Goal: Task Accomplishment & Management: Complete application form

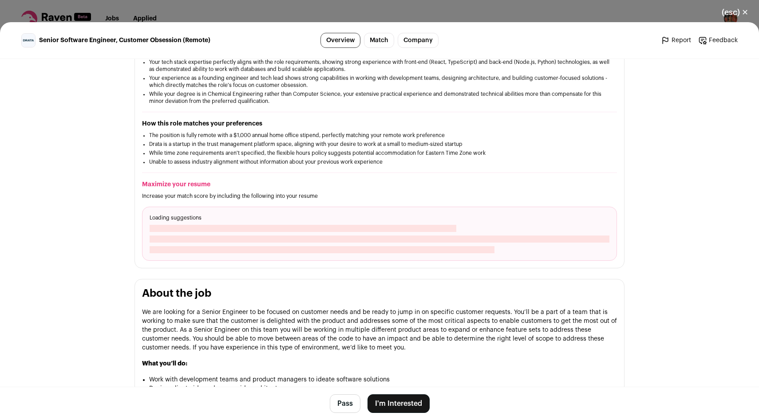
scroll to position [213, 0]
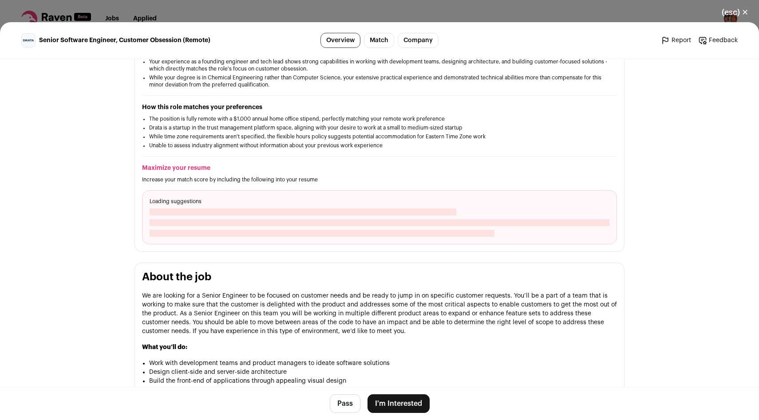
click at [385, 397] on button "I'm Interested" at bounding box center [398, 403] width 62 height 19
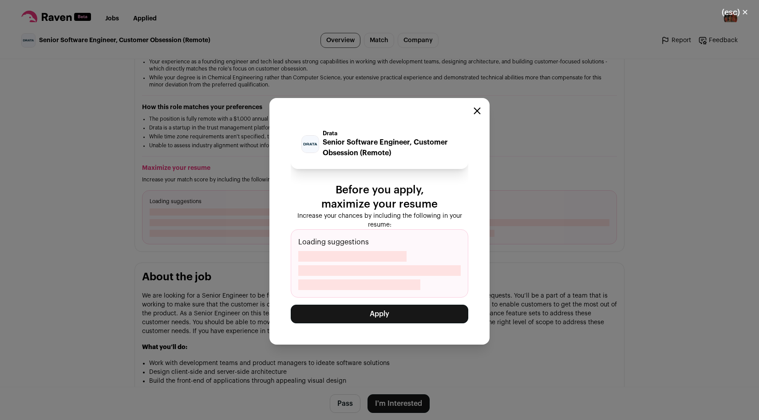
click at [369, 318] on button "Apply" at bounding box center [379, 314] width 177 height 19
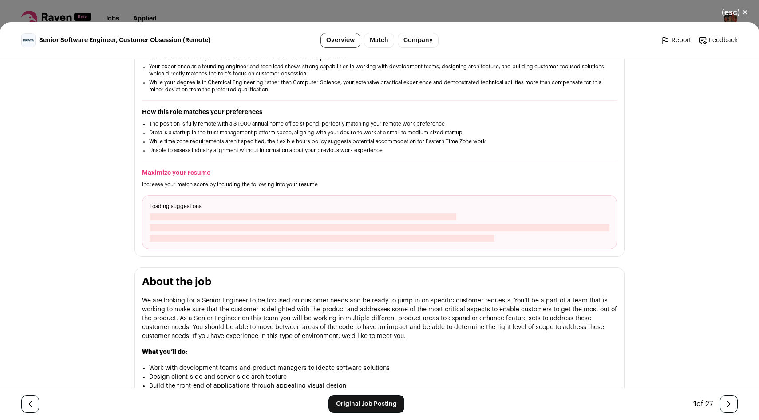
scroll to position [217, 0]
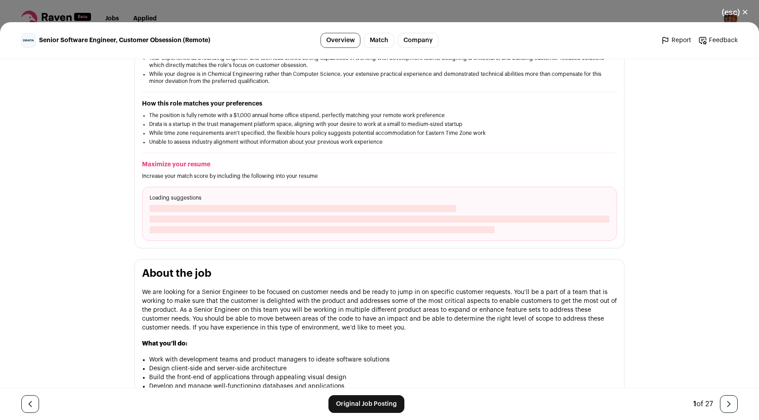
click at [737, 14] on button "(esc) ✕" at bounding box center [735, 13] width 48 height 20
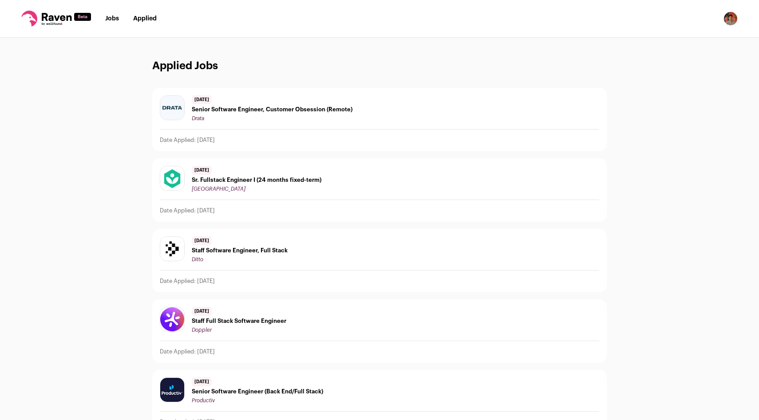
click at [112, 17] on link "Jobs" at bounding box center [112, 19] width 14 height 6
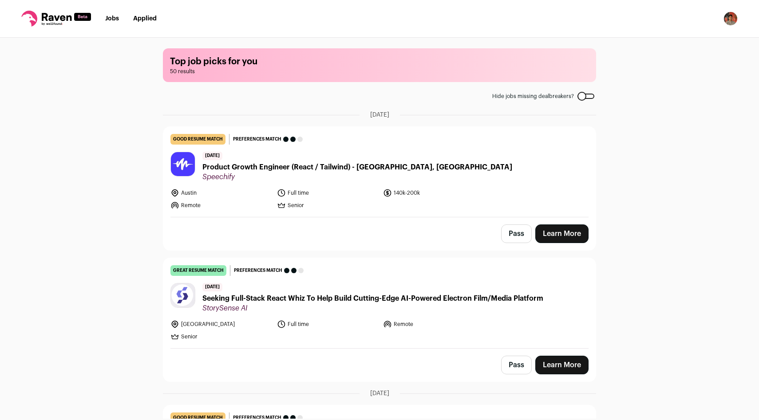
click at [527, 232] on button "Pass" at bounding box center [516, 233] width 31 height 19
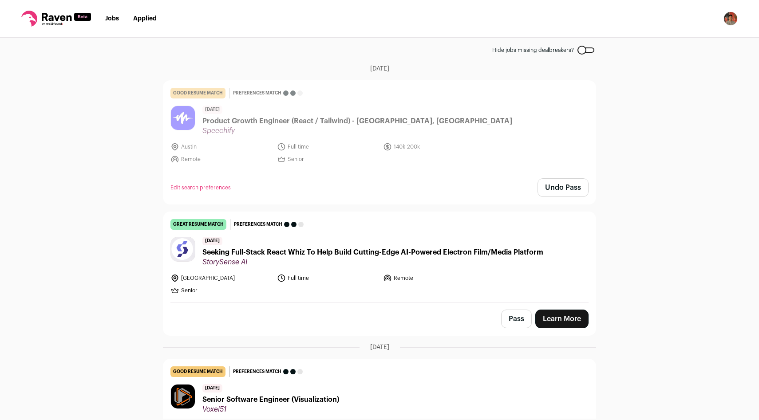
scroll to position [50, 0]
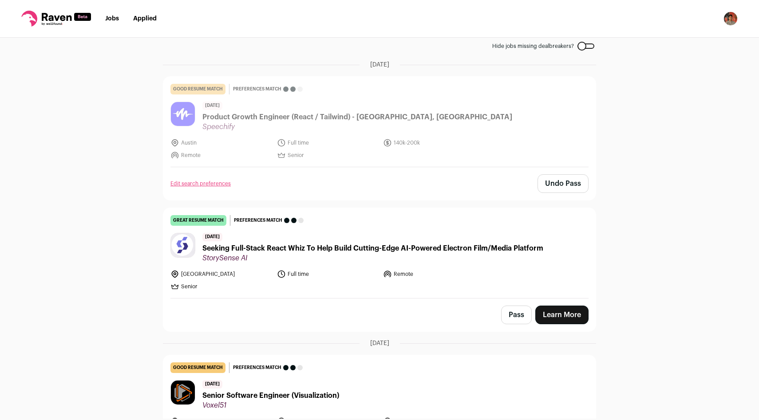
click at [449, 247] on span "Seeking Full-Stack React Whiz To Help Build Cutting-Edge AI-Powered Electron Fi…" at bounding box center [372, 248] width 341 height 11
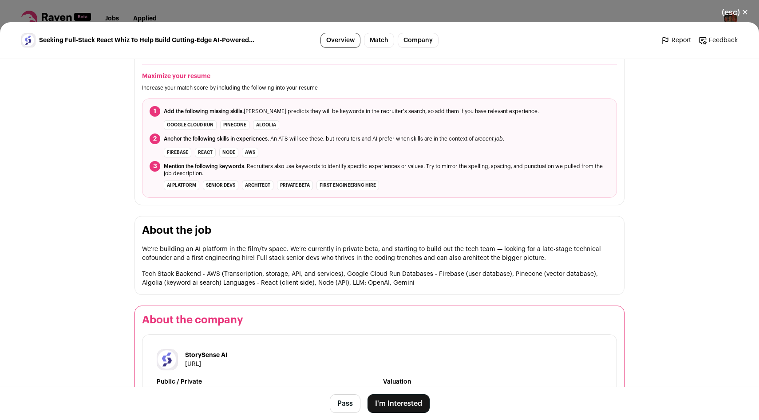
scroll to position [382, 0]
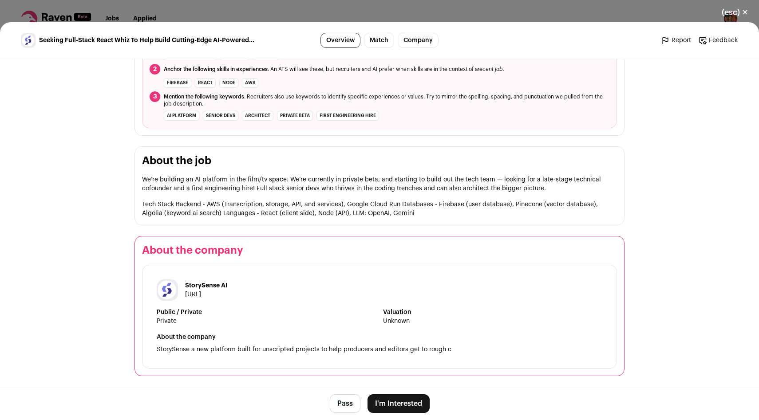
click at [727, 9] on button "(esc) ✕" at bounding box center [735, 13] width 48 height 20
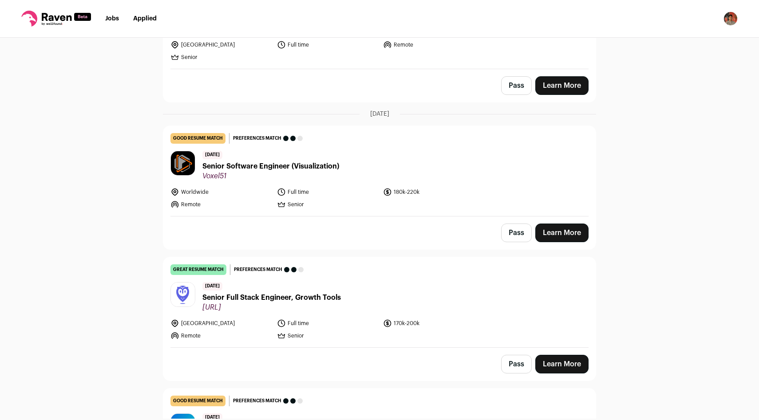
scroll to position [280, 0]
click at [255, 297] on span "Senior Full Stack Engineer, Growth Tools" at bounding box center [271, 297] width 138 height 11
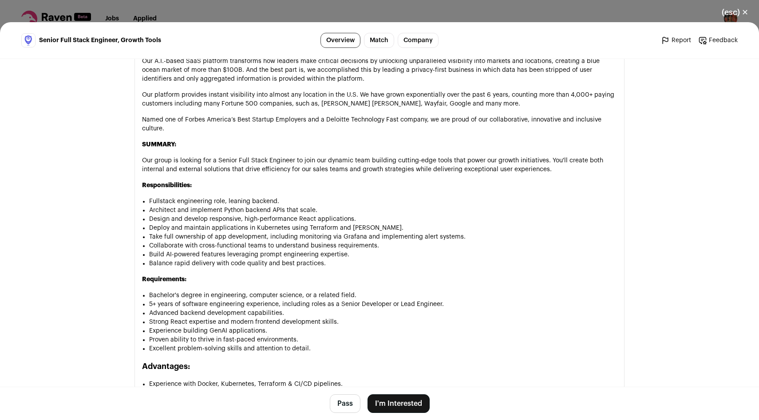
scroll to position [458, 0]
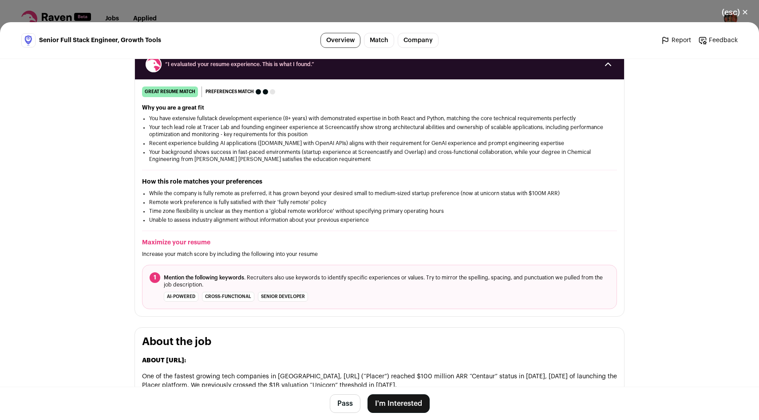
click at [424, 39] on link "Company" at bounding box center [417, 40] width 41 height 15
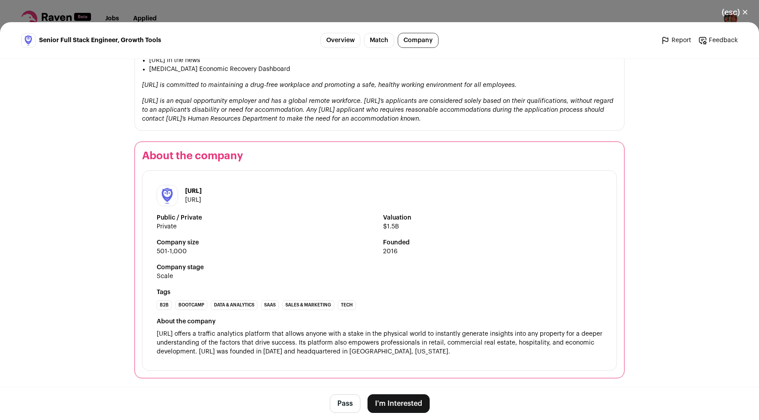
scroll to position [1011, 0]
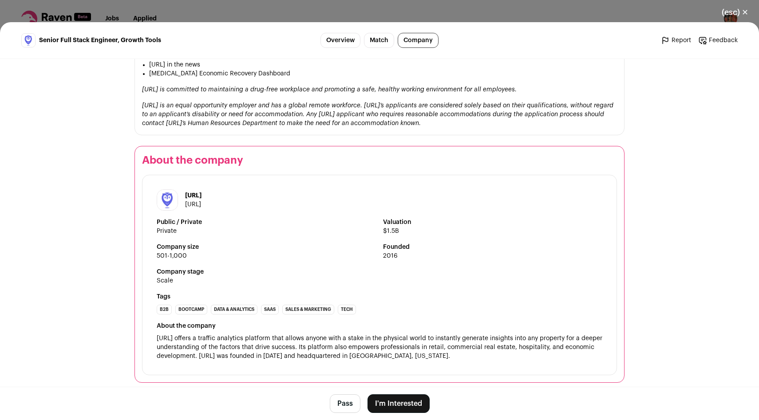
click at [732, 12] on button "(esc) ✕" at bounding box center [735, 13] width 48 height 20
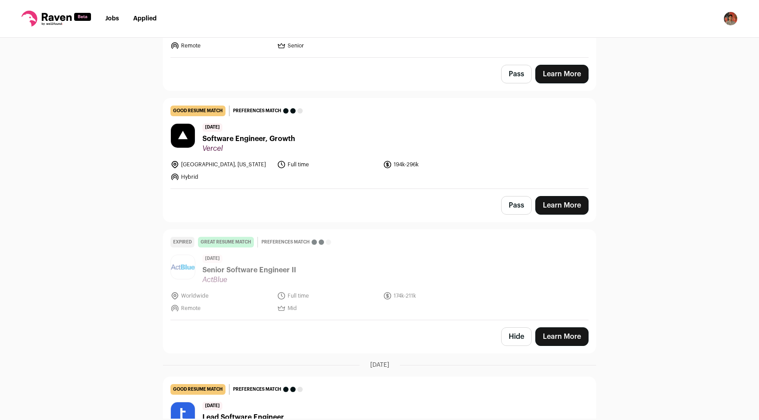
scroll to position [700, 0]
click at [260, 140] on span "Software Engineer, Growth" at bounding box center [248, 139] width 93 height 11
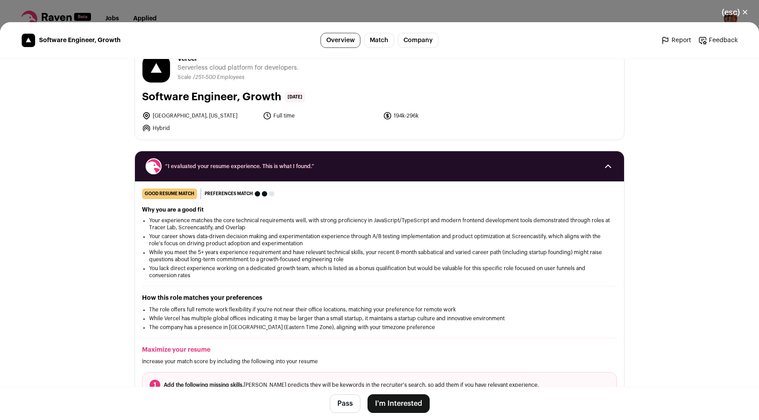
scroll to position [16, 0]
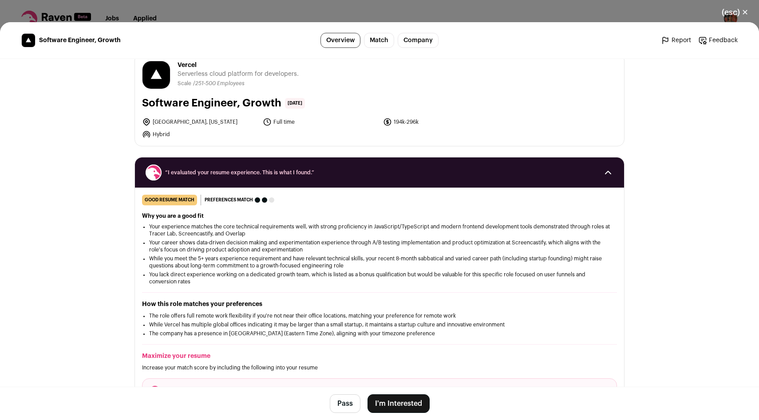
click at [404, 405] on button "I'm Interested" at bounding box center [398, 403] width 62 height 19
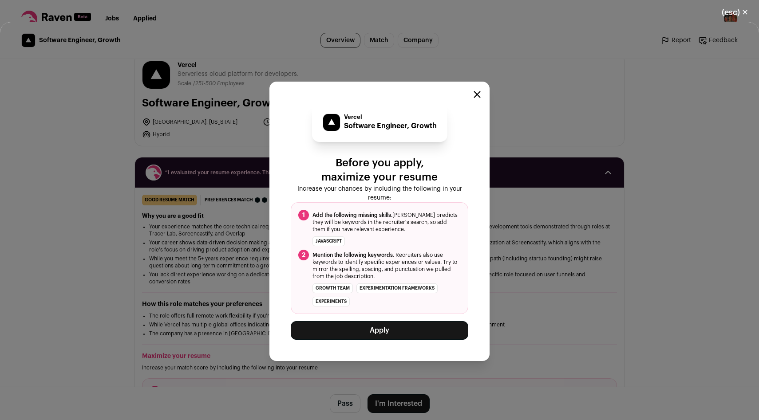
click at [392, 334] on button "Apply" at bounding box center [379, 330] width 177 height 19
